Goal: Information Seeking & Learning: Learn about a topic

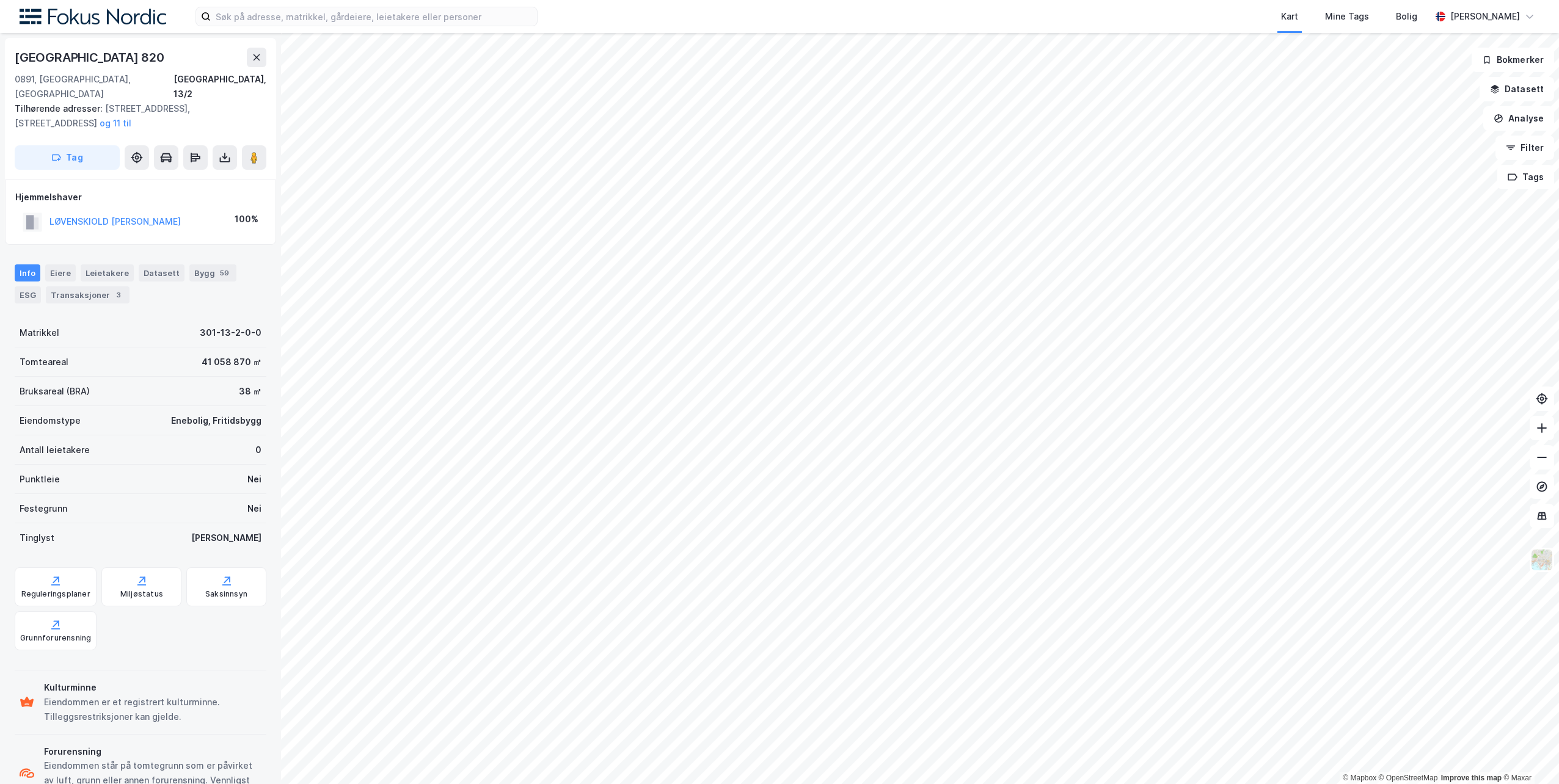
scroll to position [1, 0]
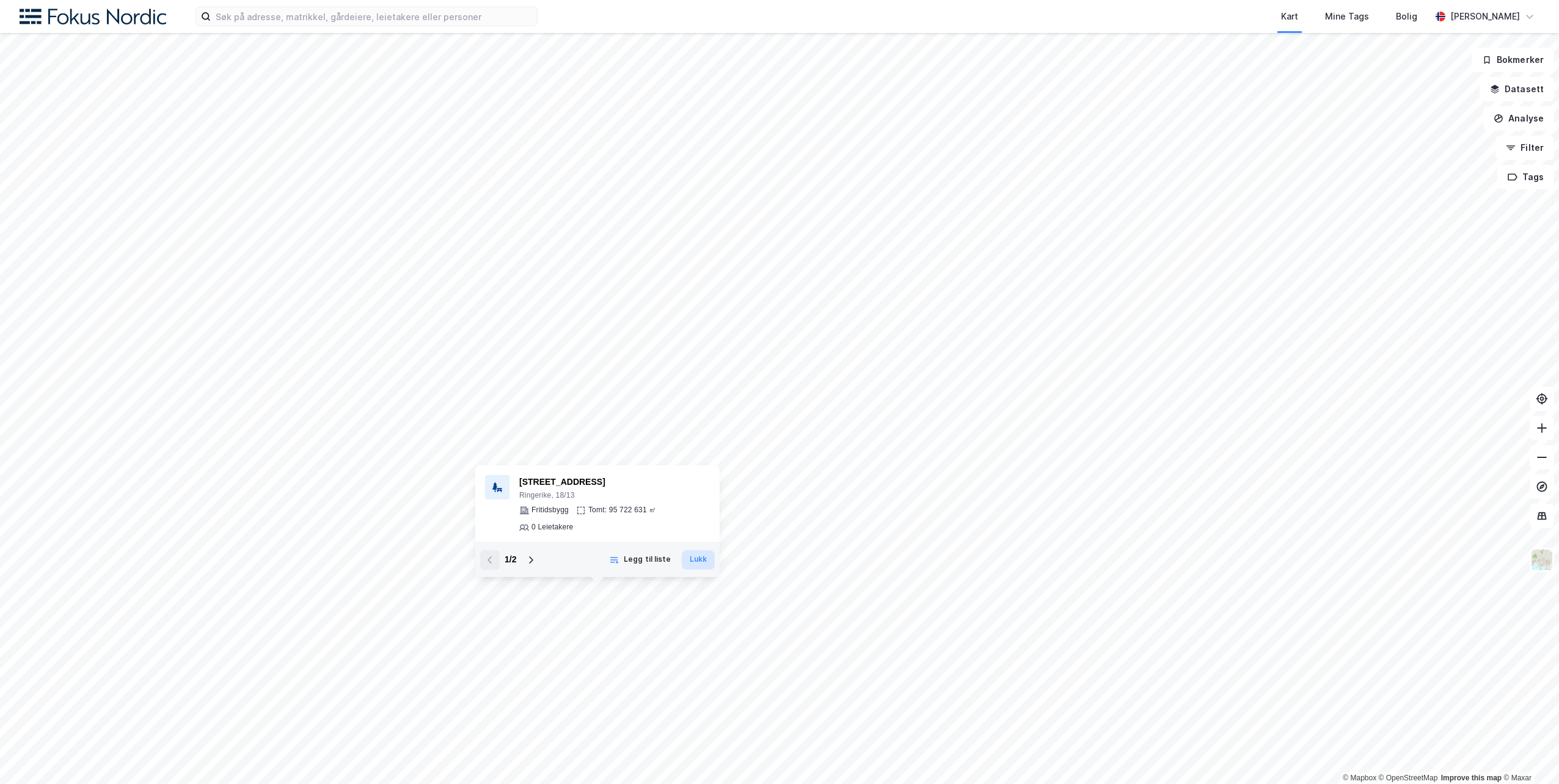
click at [697, 558] on button "Lukk" at bounding box center [698, 560] width 33 height 19
click at [731, 514] on button "Lukk" at bounding box center [725, 509] width 33 height 19
